Goal: Information Seeking & Learning: Learn about a topic

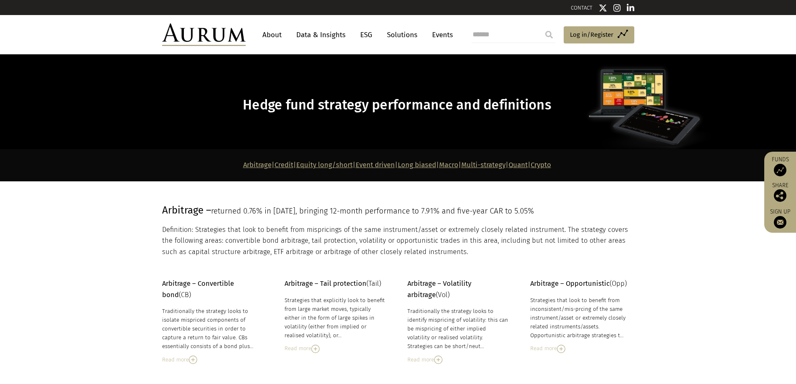
click at [324, 167] on link "Equity long/short" at bounding box center [324, 165] width 56 height 8
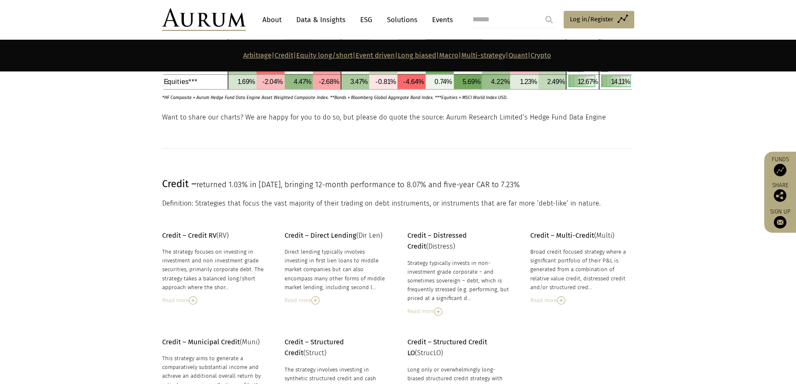
scroll to position [455, 0]
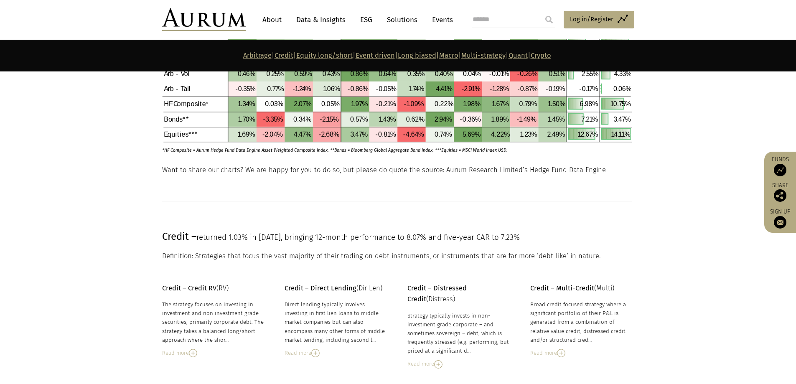
click at [372, 55] on link "Event driven" at bounding box center [375, 55] width 39 height 8
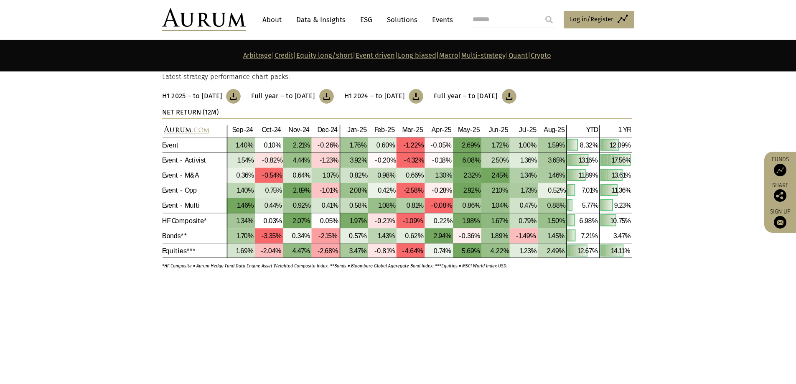
scroll to position [1997, 0]
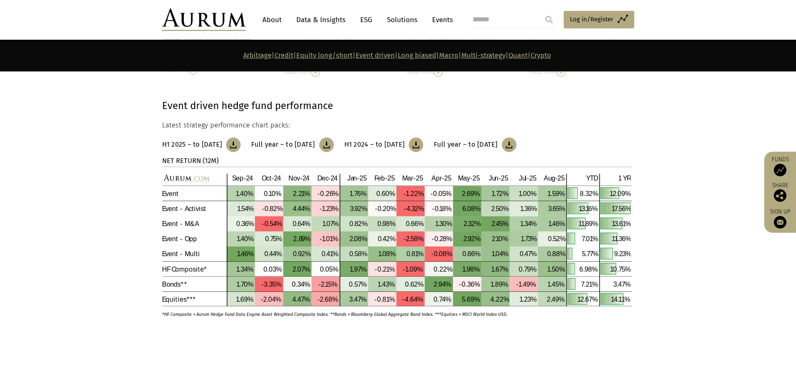
click at [310, 53] on link "Equity long/short" at bounding box center [324, 55] width 56 height 8
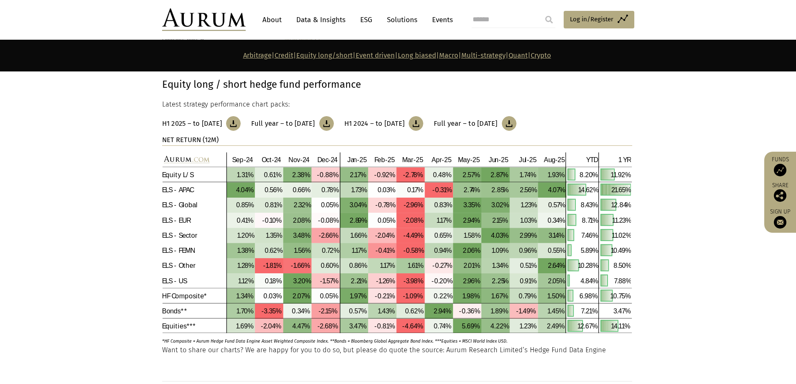
scroll to position [1500, 0]
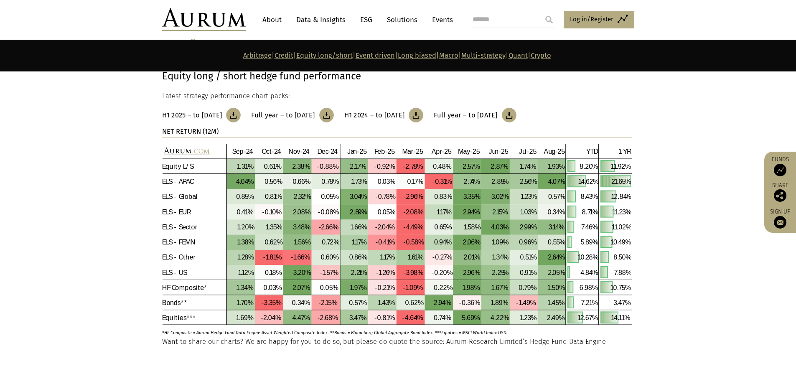
click at [275, 54] on link "Credit" at bounding box center [284, 55] width 19 height 8
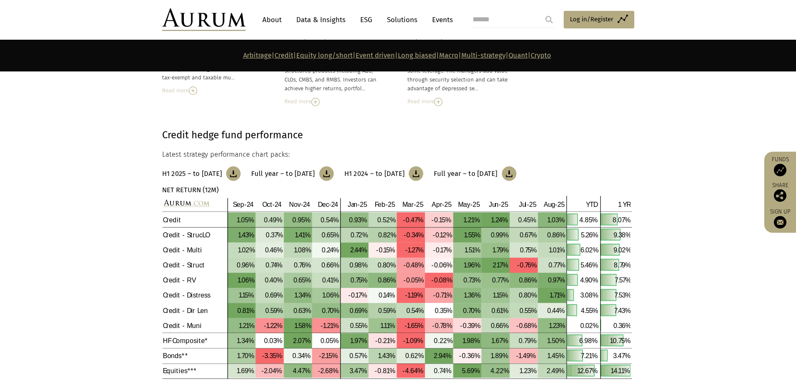
scroll to position [780, 0]
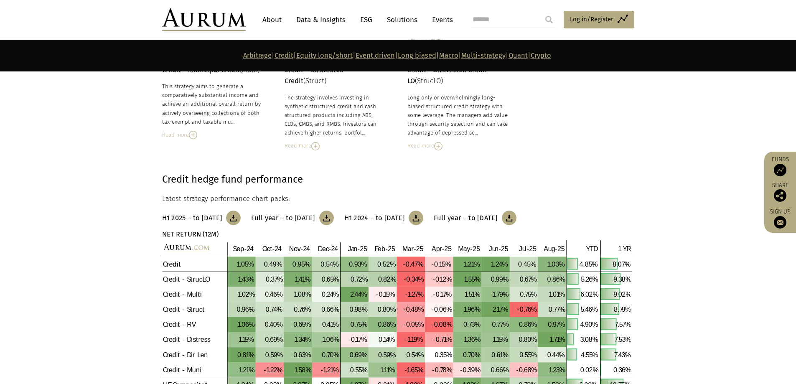
click at [311, 56] on link "Equity long/short" at bounding box center [324, 55] width 56 height 8
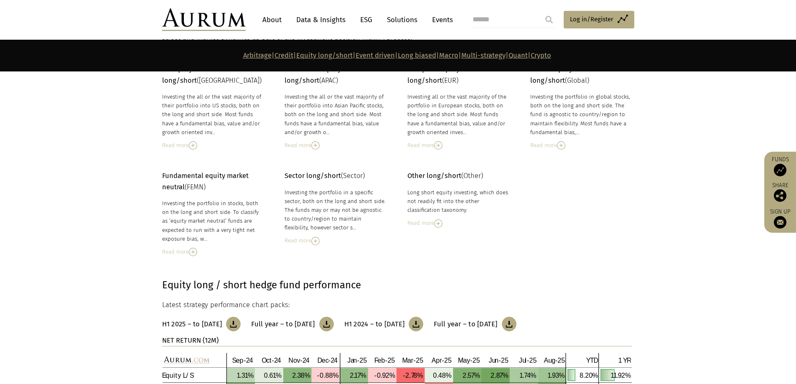
scroll to position [1542, 0]
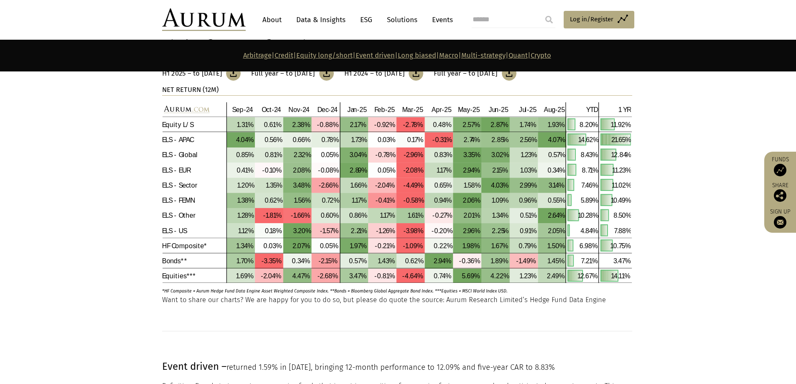
click at [457, 200] on img at bounding box center [397, 192] width 470 height 181
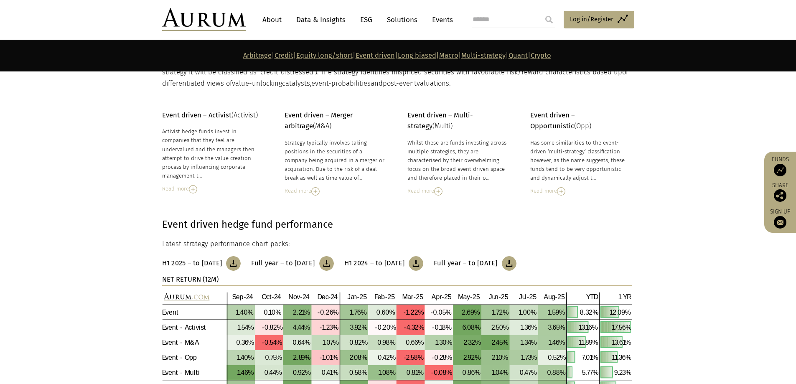
scroll to position [1876, 0]
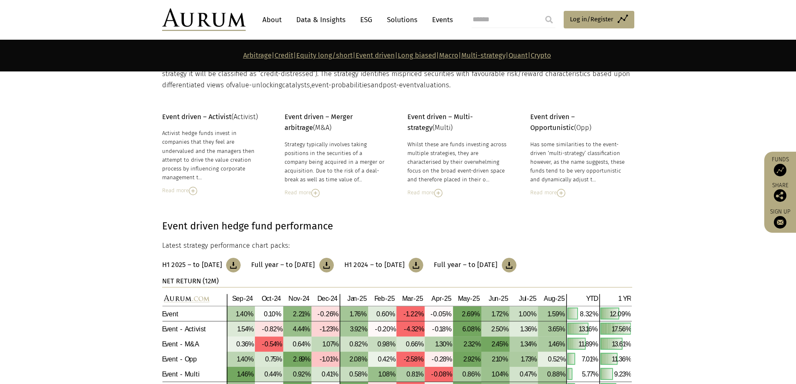
click at [364, 312] on img at bounding box center [397, 360] width 470 height 133
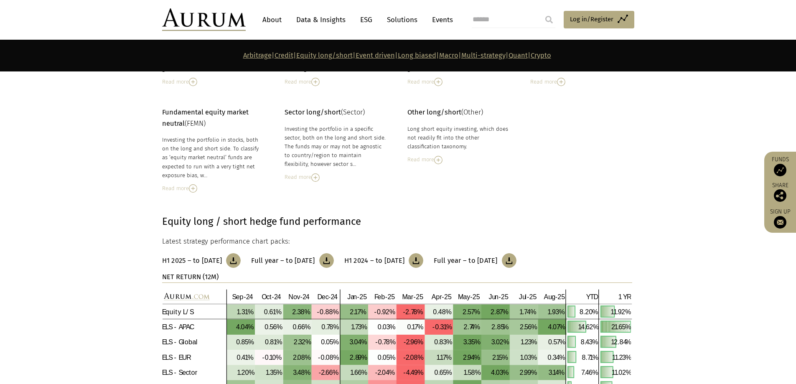
scroll to position [1249, 0]
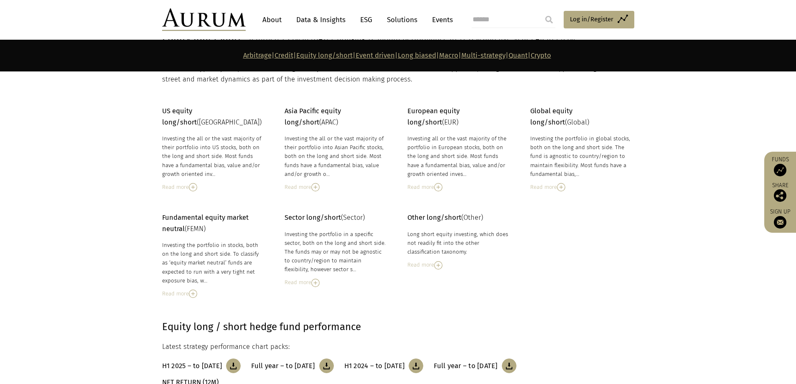
click at [316, 19] on link "Data & Insights" at bounding box center [321, 19] width 58 height 15
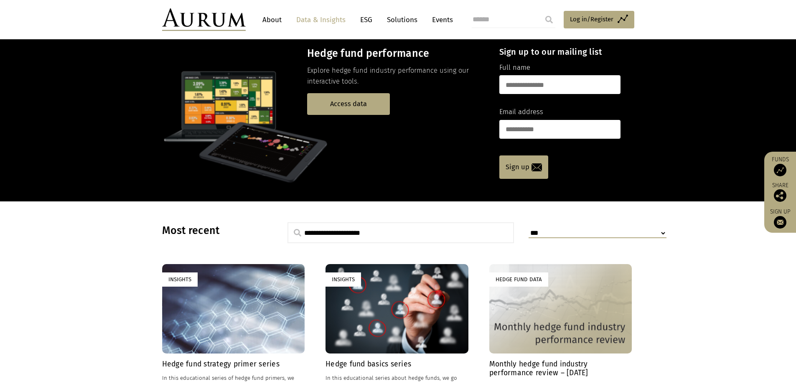
scroll to position [125, 0]
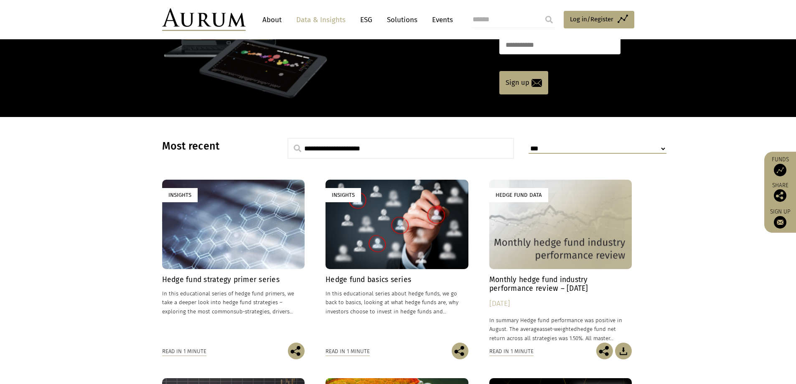
click at [528, 284] on h4 "Monthly hedge fund industry performance review – [DATE]" at bounding box center [561, 284] width 143 height 18
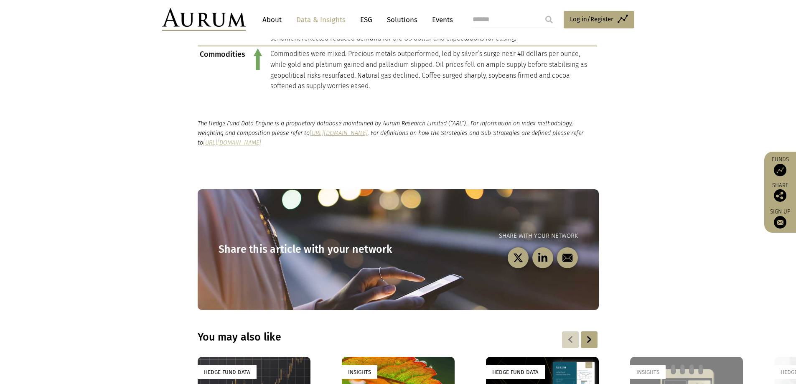
scroll to position [920, 0]
